Goal: Information Seeking & Learning: Learn about a topic

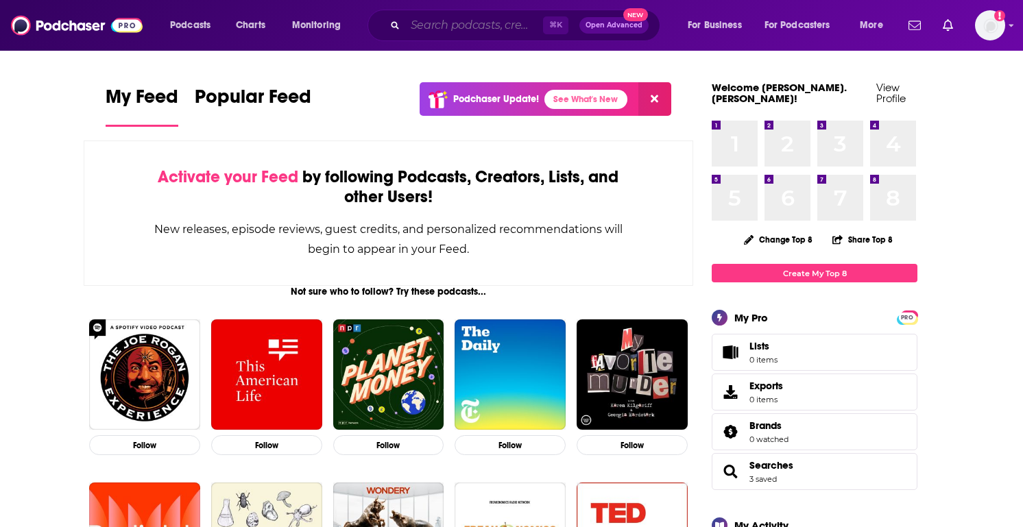
click at [492, 27] on input "Search podcasts, credits, & more..." at bounding box center [474, 25] width 138 height 22
click at [185, 26] on span "Podcasts" at bounding box center [190, 25] width 40 height 19
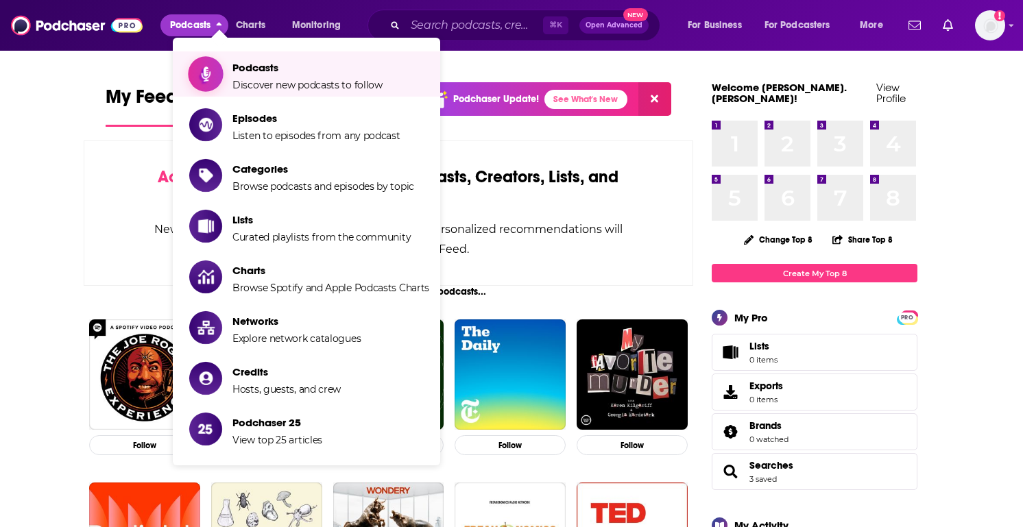
click at [280, 86] on span "Discover new podcasts to follow" at bounding box center [307, 85] width 150 height 12
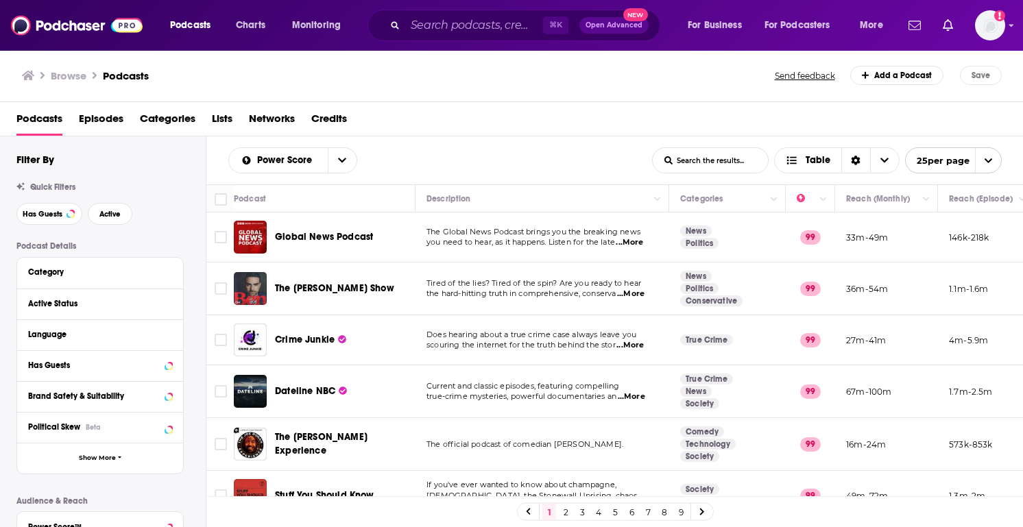
click at [302, 337] on div "Podcasts Charts Monitoring ⌘ K Open Advanced New For Business For Podcasters Mo…" at bounding box center [511, 263] width 1023 height 527
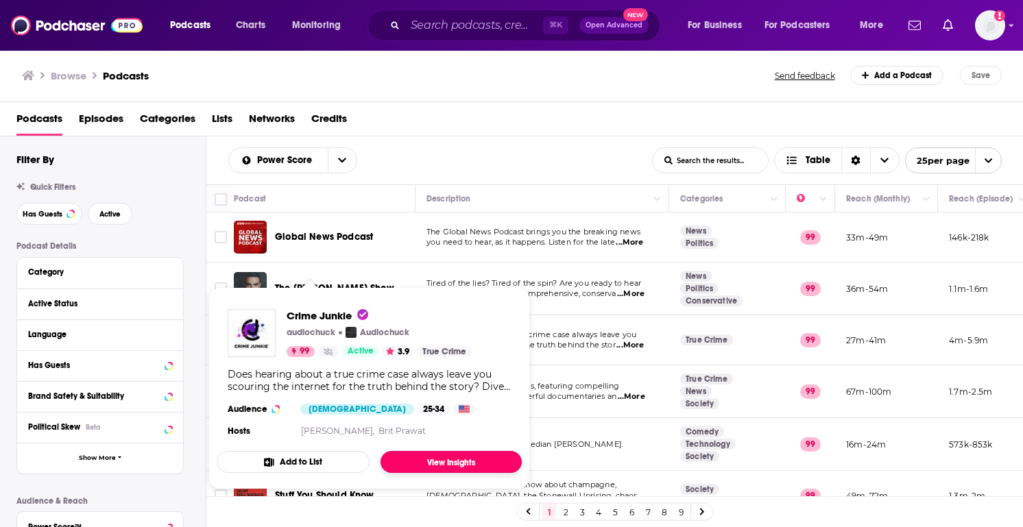
click at [413, 457] on link "View Insights" at bounding box center [451, 462] width 141 height 22
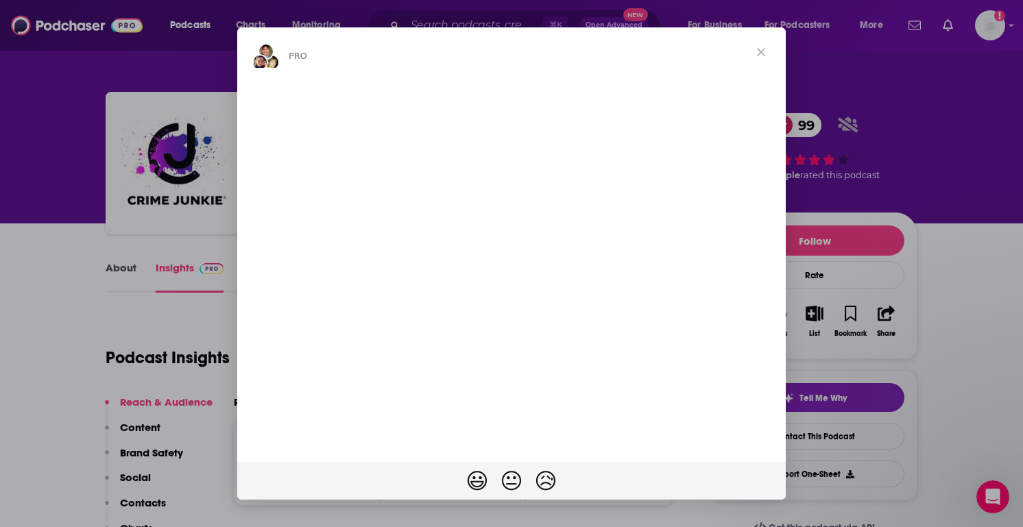
click at [764, 60] on span "Close" at bounding box center [760, 51] width 49 height 49
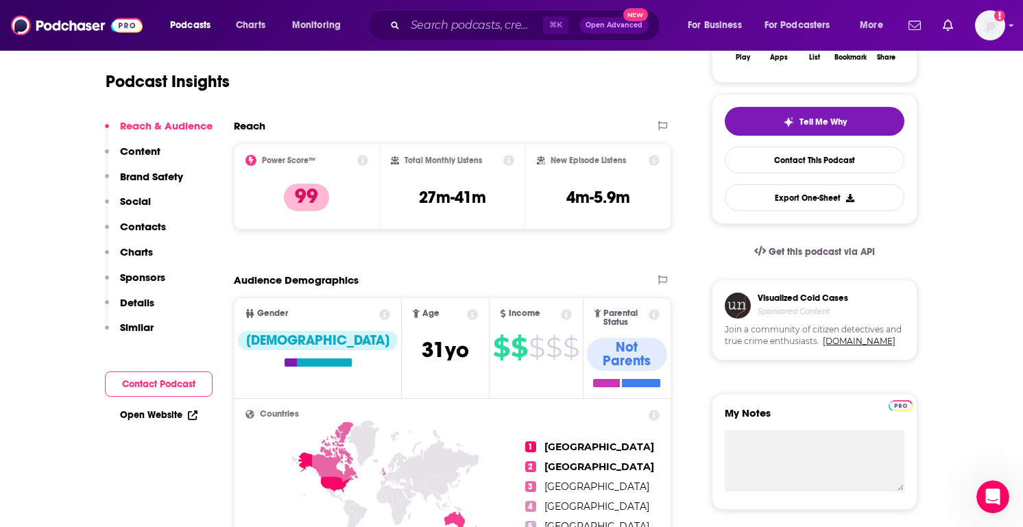
scroll to position [287, 0]
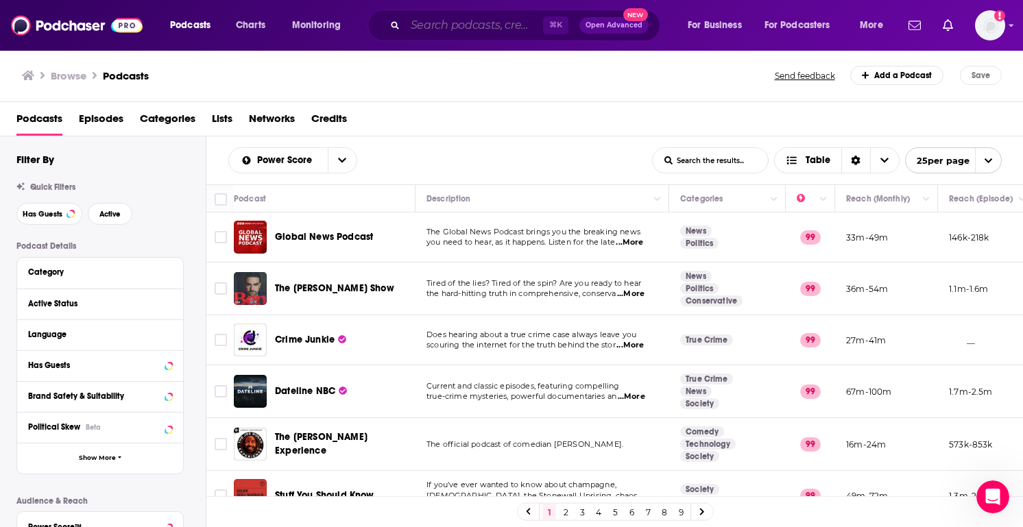
click at [435, 19] on input "Search podcasts, credits, & more..." at bounding box center [474, 25] width 138 height 22
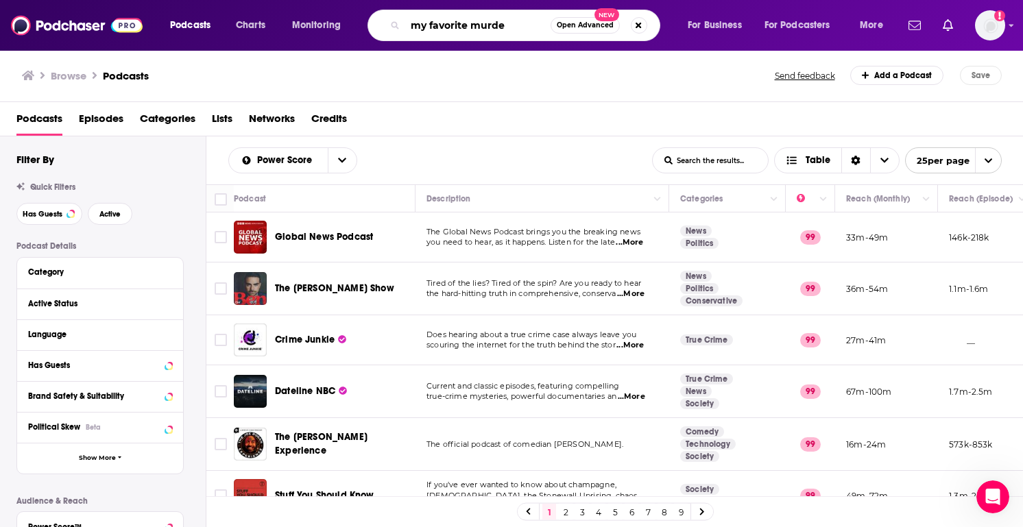
type input "my favorite murder"
click at [518, 26] on input "my favorite murder" at bounding box center [477, 25] width 145 height 22
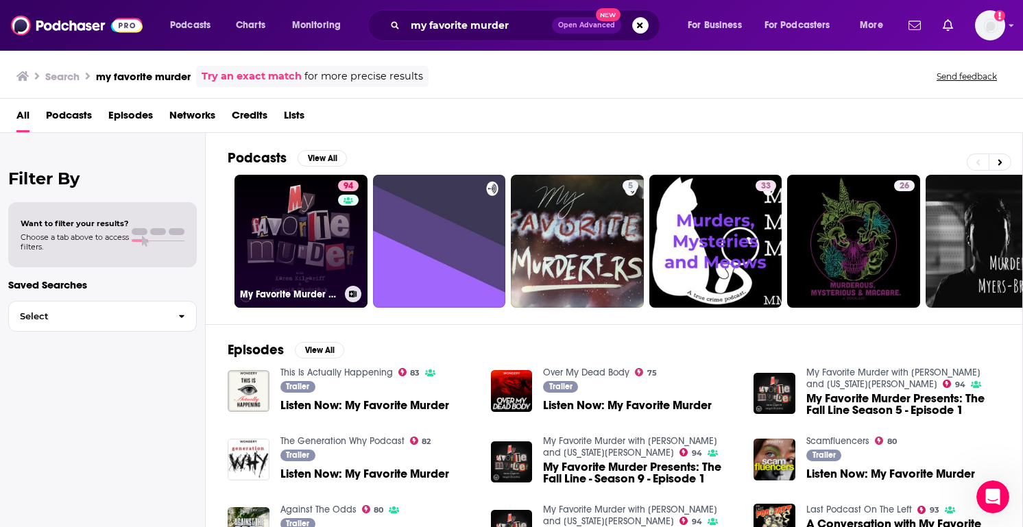
click at [291, 248] on link "94 My Favorite Murder with [PERSON_NAME] and [US_STATE][PERSON_NAME]" at bounding box center [300, 241] width 133 height 133
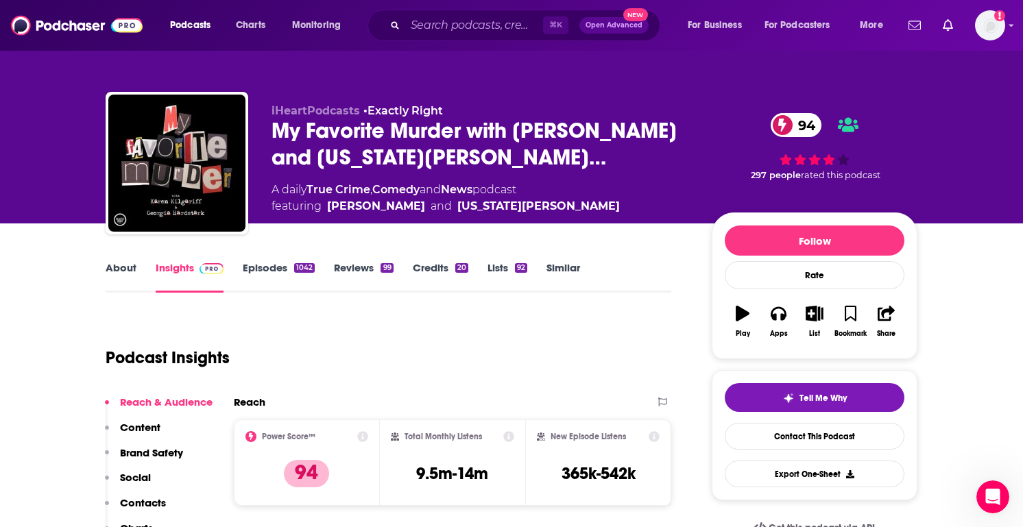
click at [273, 269] on link "Episodes 1042" at bounding box center [279, 277] width 72 height 32
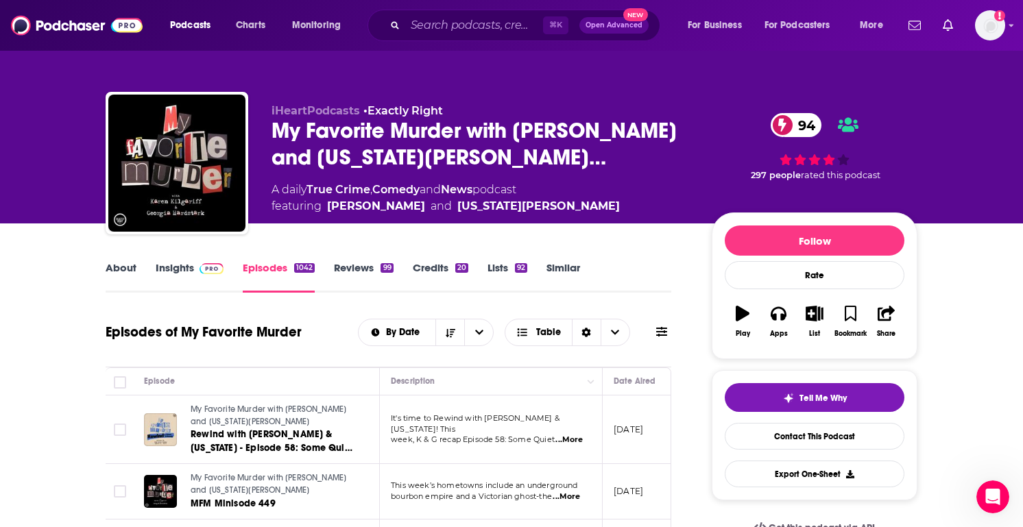
click at [177, 274] on link "Insights" at bounding box center [190, 277] width 68 height 32
